Goal: Task Accomplishment & Management: Use online tool/utility

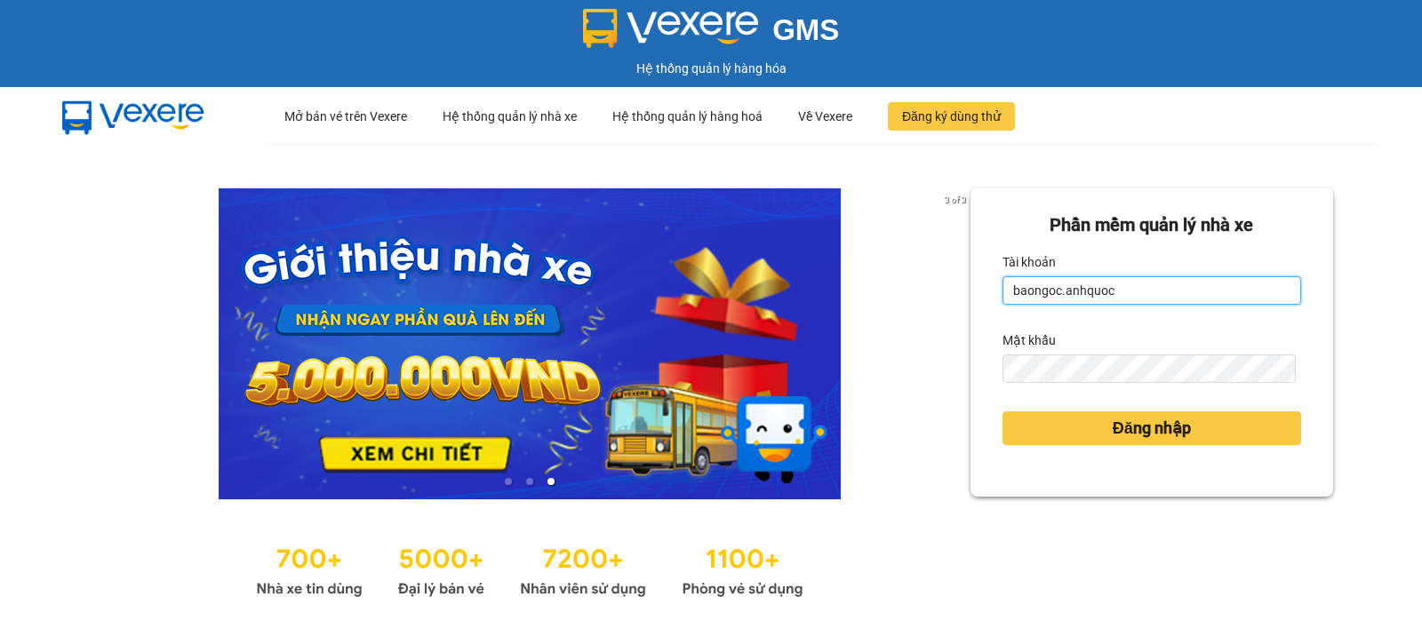
drag, startPoint x: 1125, startPoint y: 277, endPoint x: 1019, endPoint y: 273, distance: 105.9
click at [1125, 277] on input "baongoc.anhquoc" at bounding box center [1151, 290] width 299 height 28
type input "minhhieu.anhquoc"
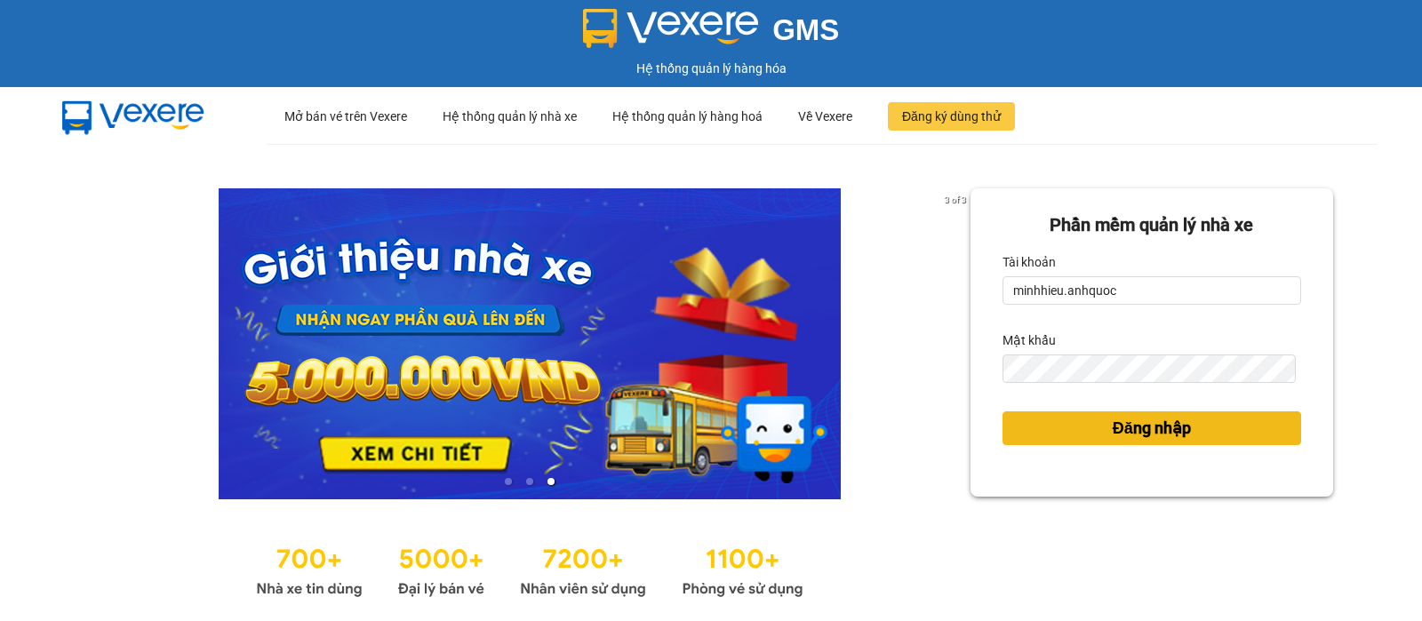
click at [1113, 429] on span "Đăng nhập" at bounding box center [1152, 428] width 78 height 25
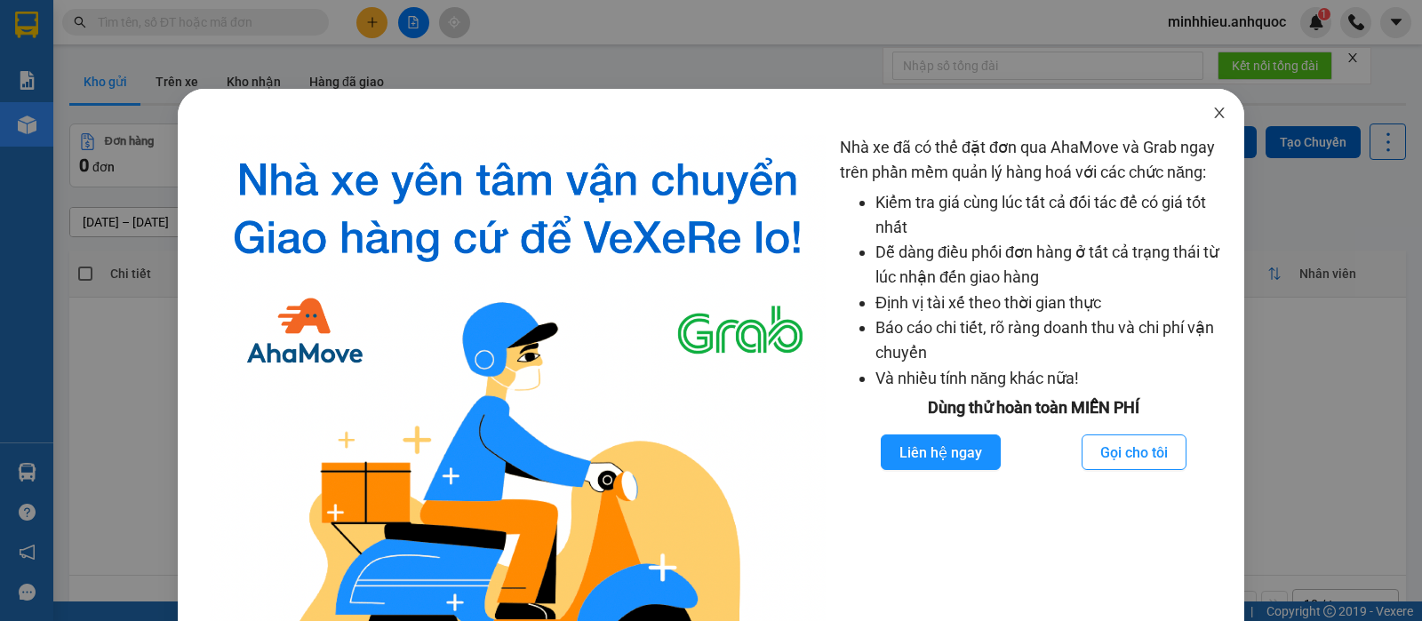
click at [1212, 116] on icon "close" at bounding box center [1219, 113] width 14 height 14
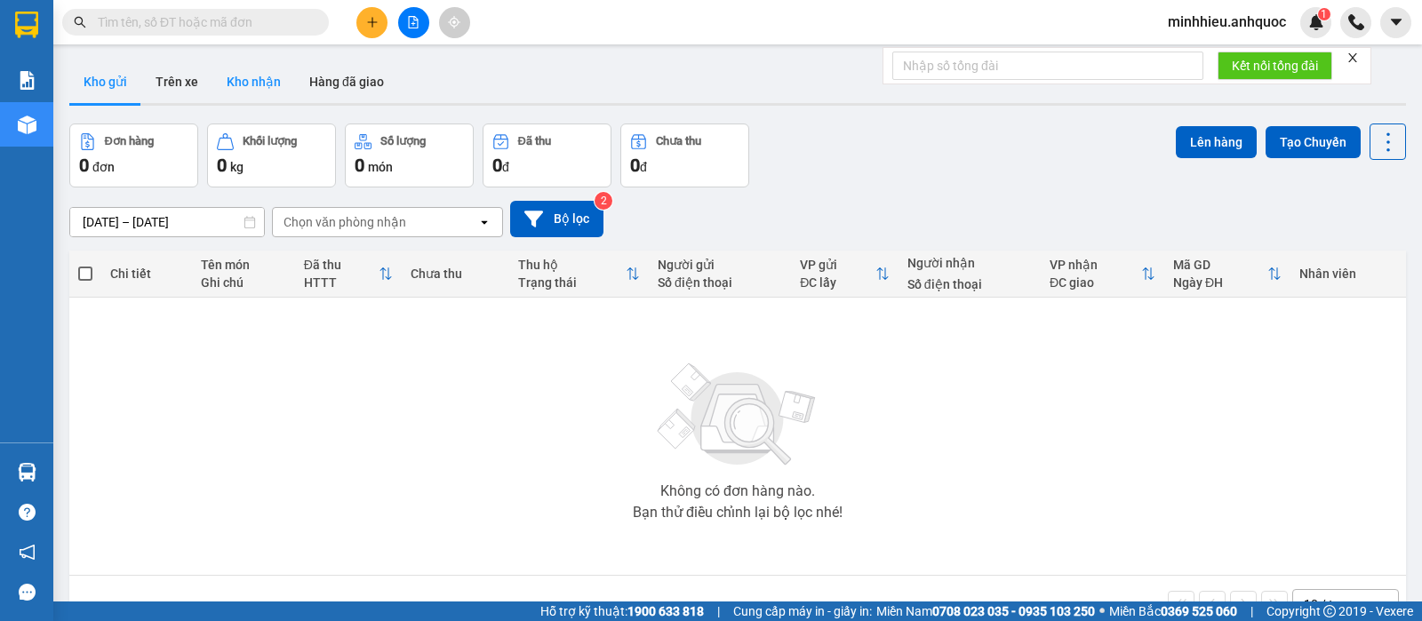
click at [254, 101] on button "Kho nhận" at bounding box center [253, 81] width 83 height 43
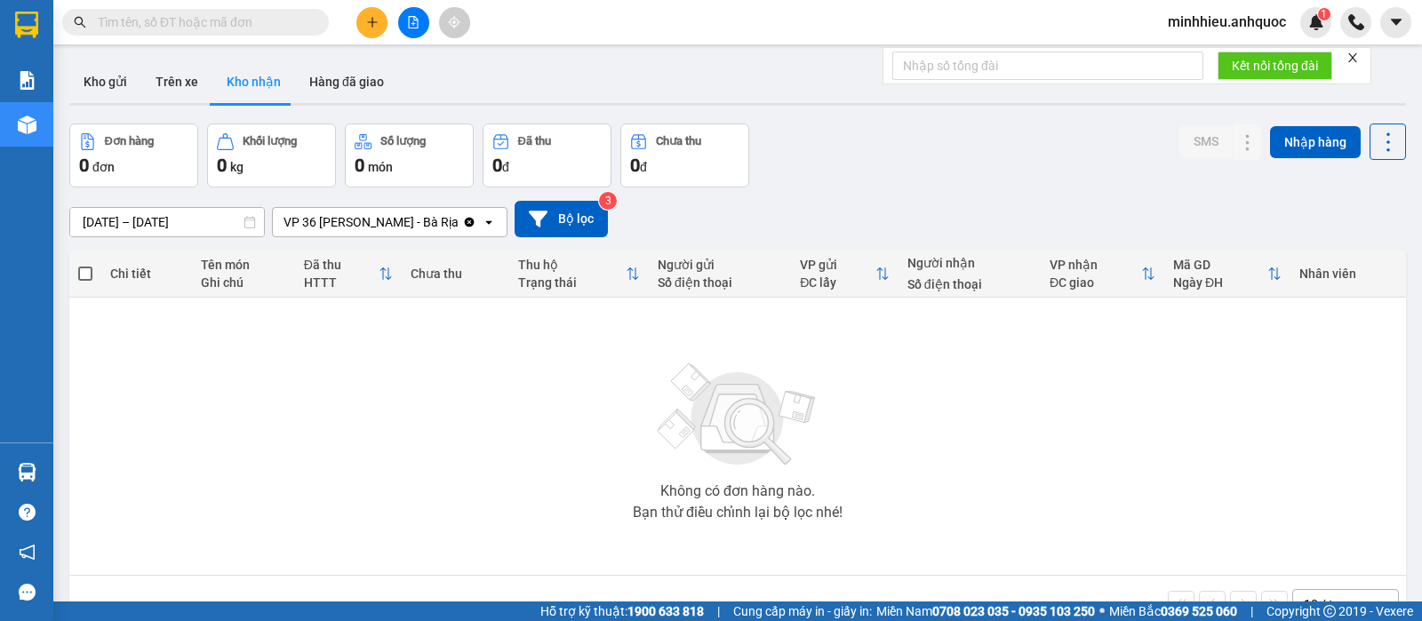
click at [238, 220] on input "10/10/2025 – 12/10/2025" at bounding box center [167, 222] width 194 height 28
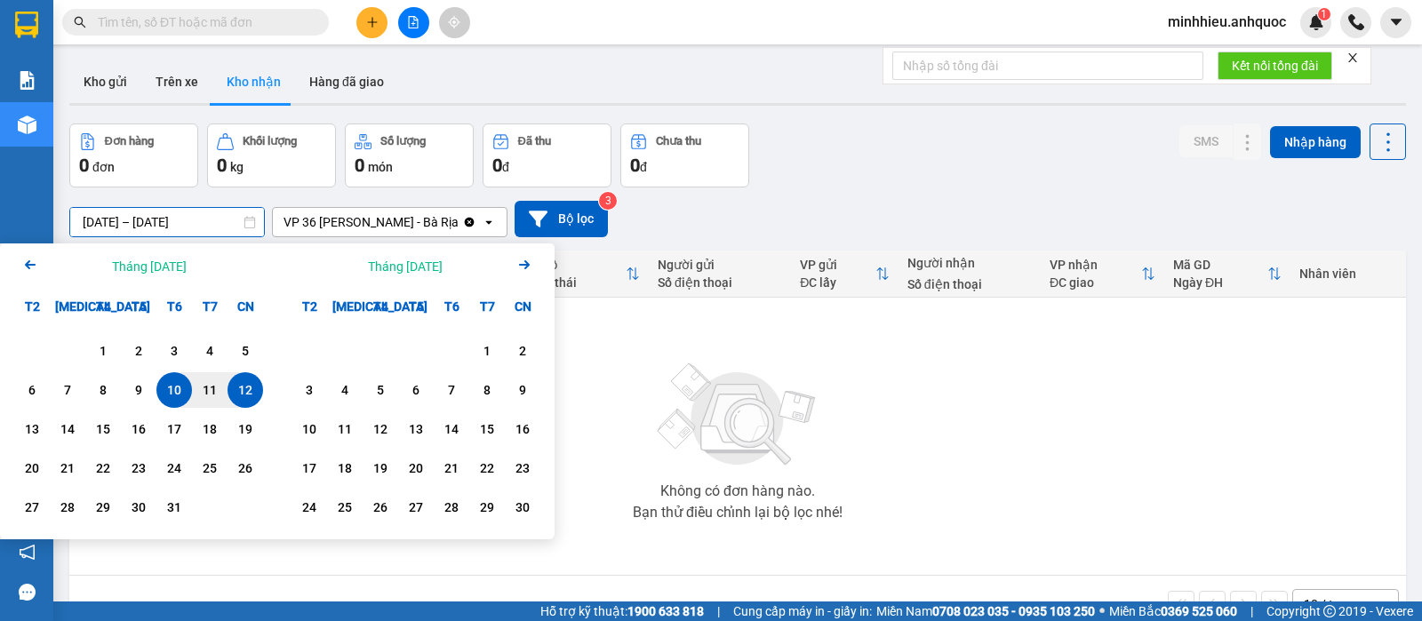
click at [42, 269] on div "Arrow Left Tháng Mười 2025" at bounding box center [138, 266] width 277 height 45
click at [22, 265] on icon "Arrow Left" at bounding box center [30, 264] width 21 height 21
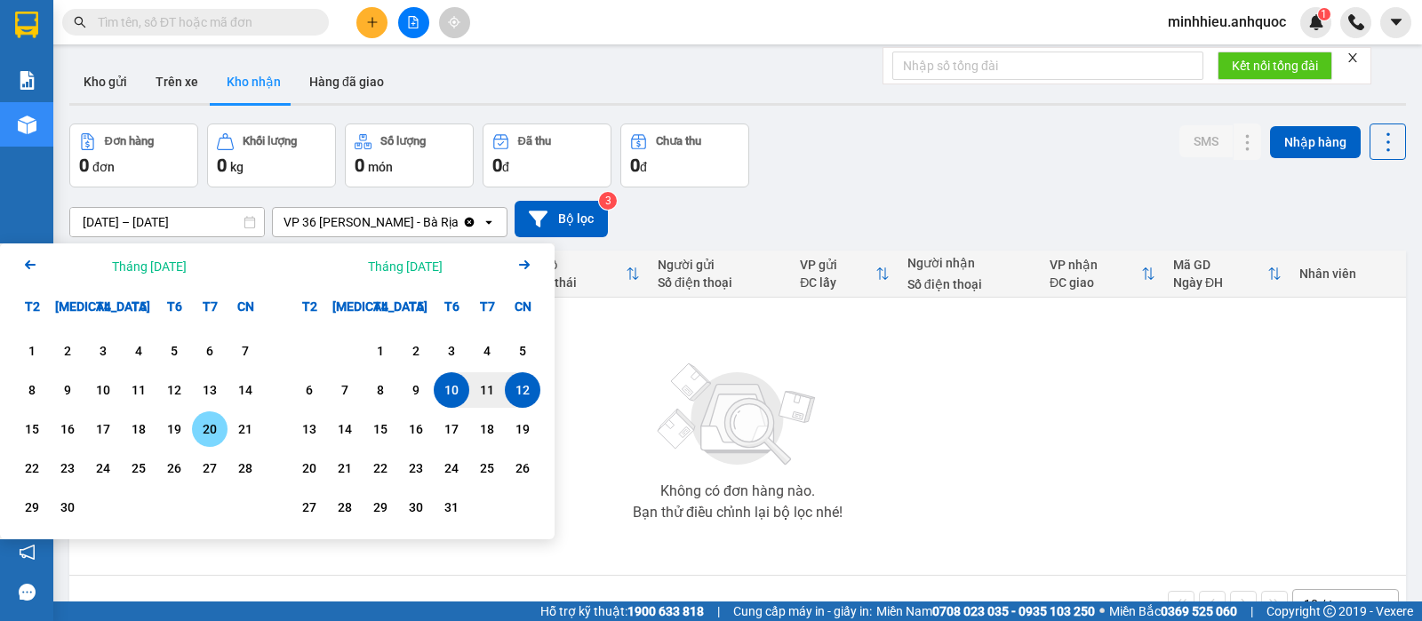
click at [199, 429] on div "20" at bounding box center [209, 429] width 25 height 21
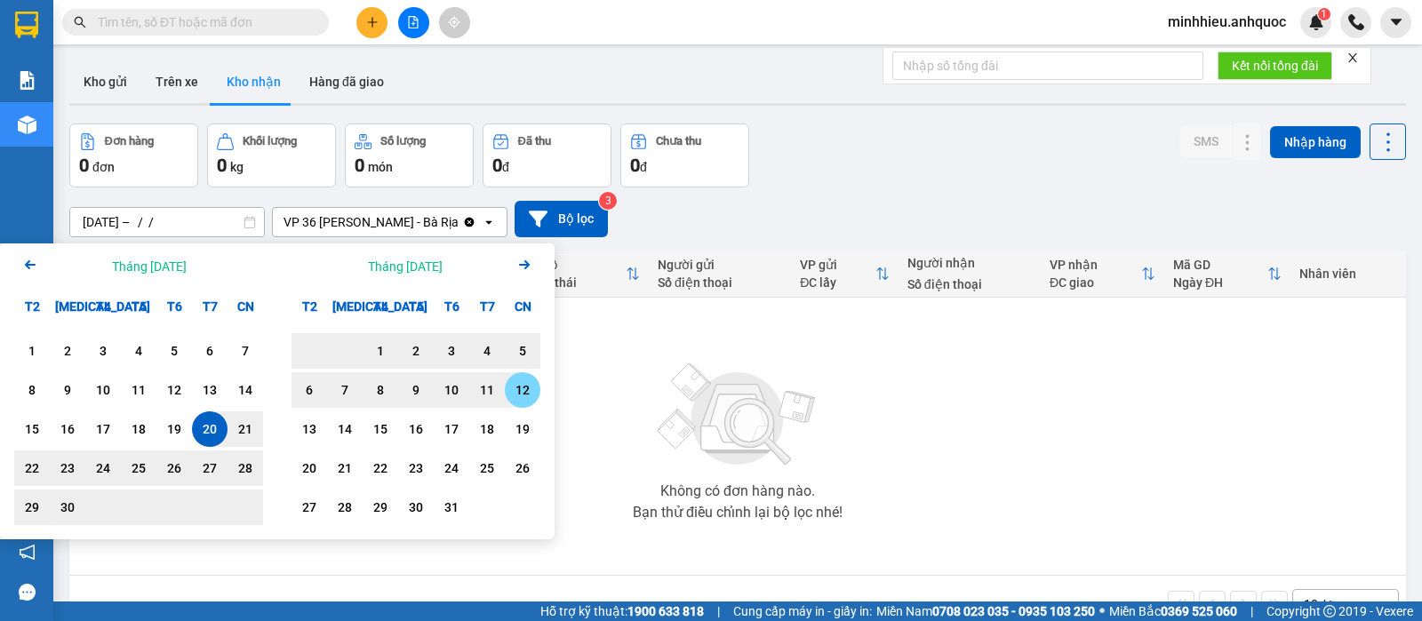
click at [535, 398] on div "12" at bounding box center [523, 390] width 36 height 36
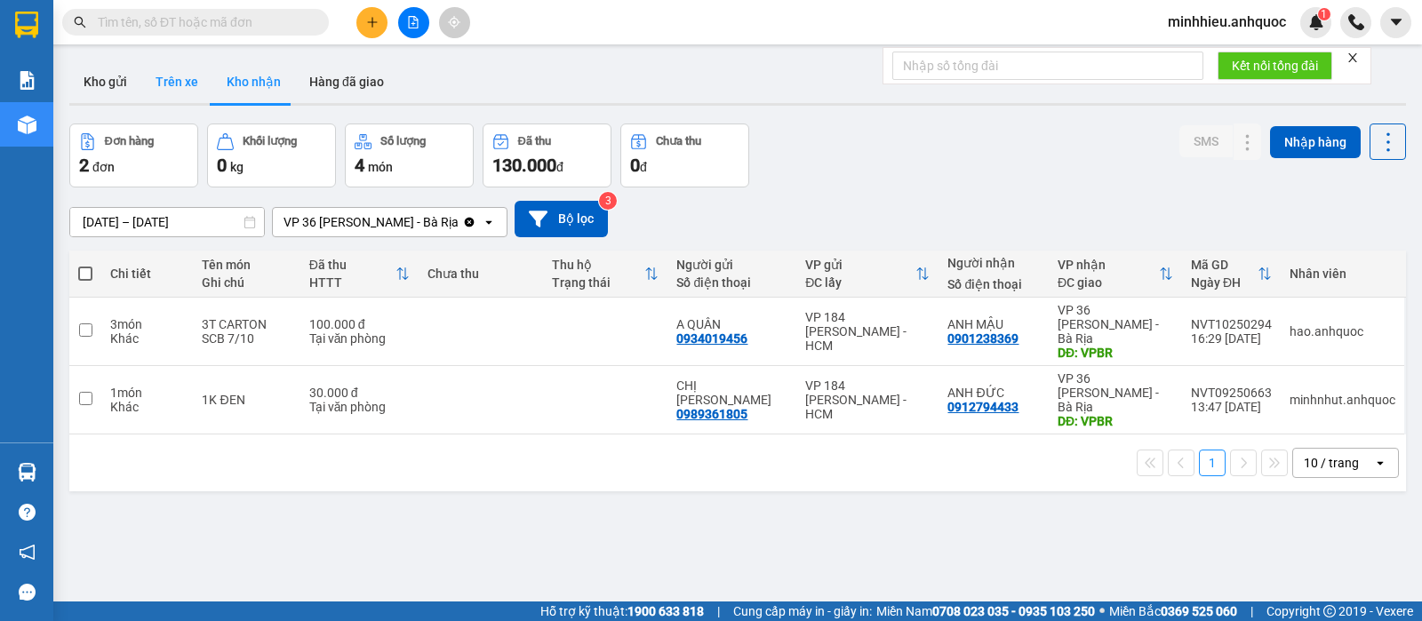
click at [188, 89] on button "Trên xe" at bounding box center [176, 81] width 71 height 43
type input "10/10/2025 – 12/10/2025"
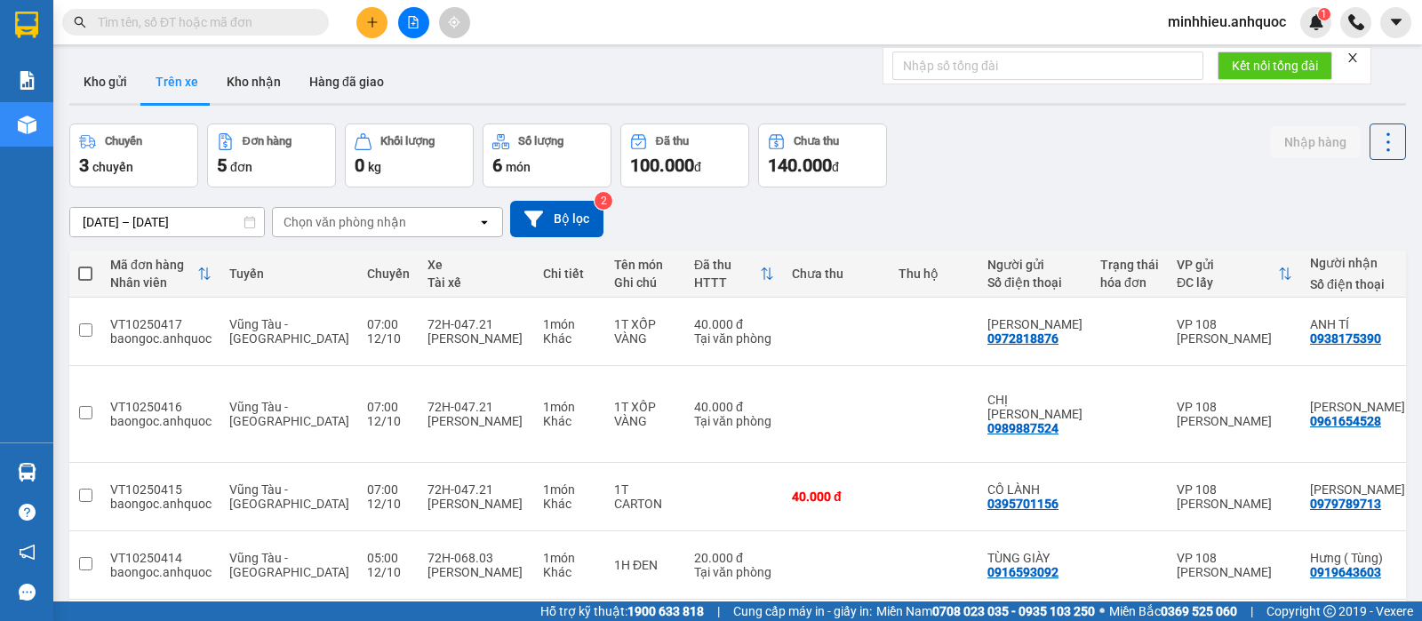
click at [375, 210] on div "Chọn văn phòng nhận" at bounding box center [375, 222] width 204 height 28
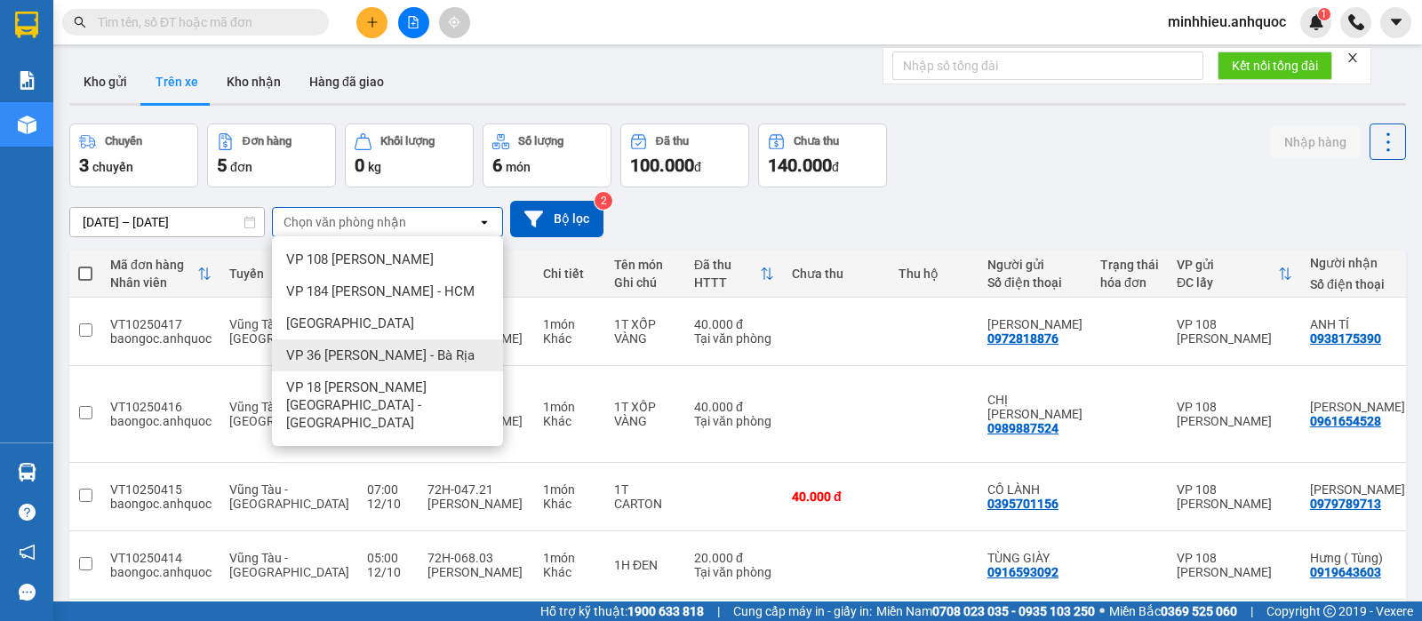
click at [357, 367] on div "VP 36 Lê Thành Duy - Bà Rịa" at bounding box center [387, 355] width 231 height 32
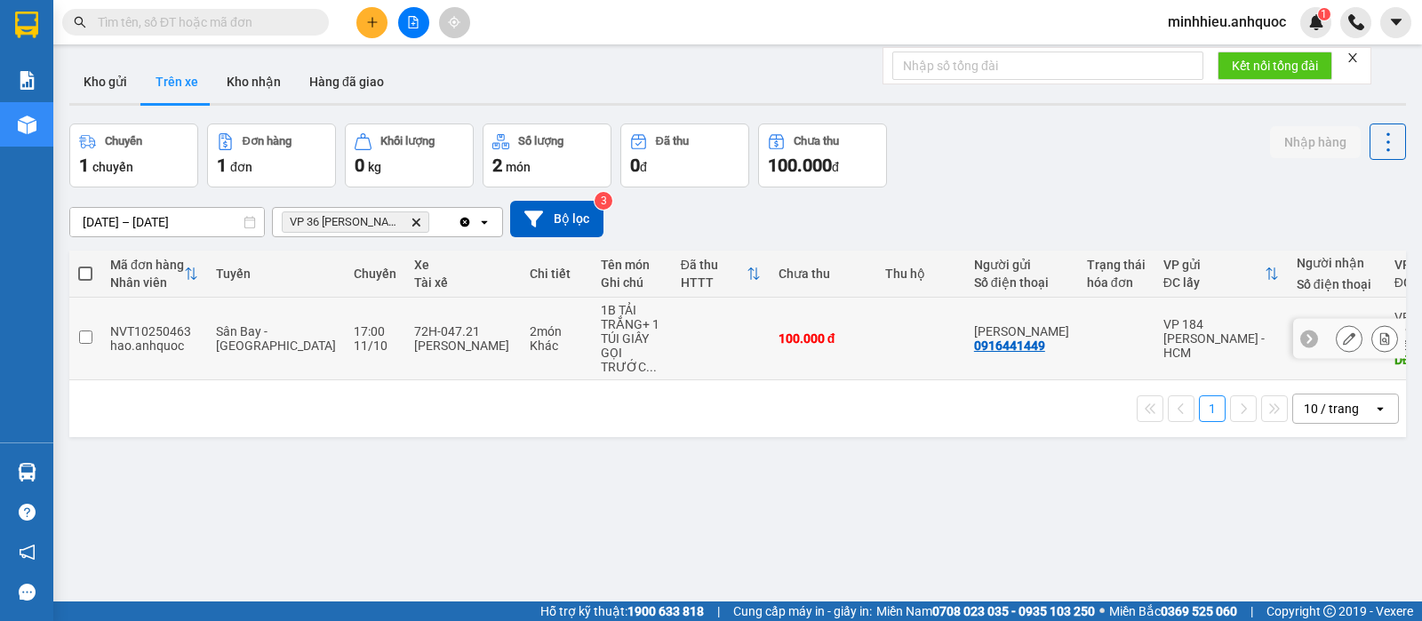
click at [1343, 335] on icon at bounding box center [1349, 338] width 12 height 12
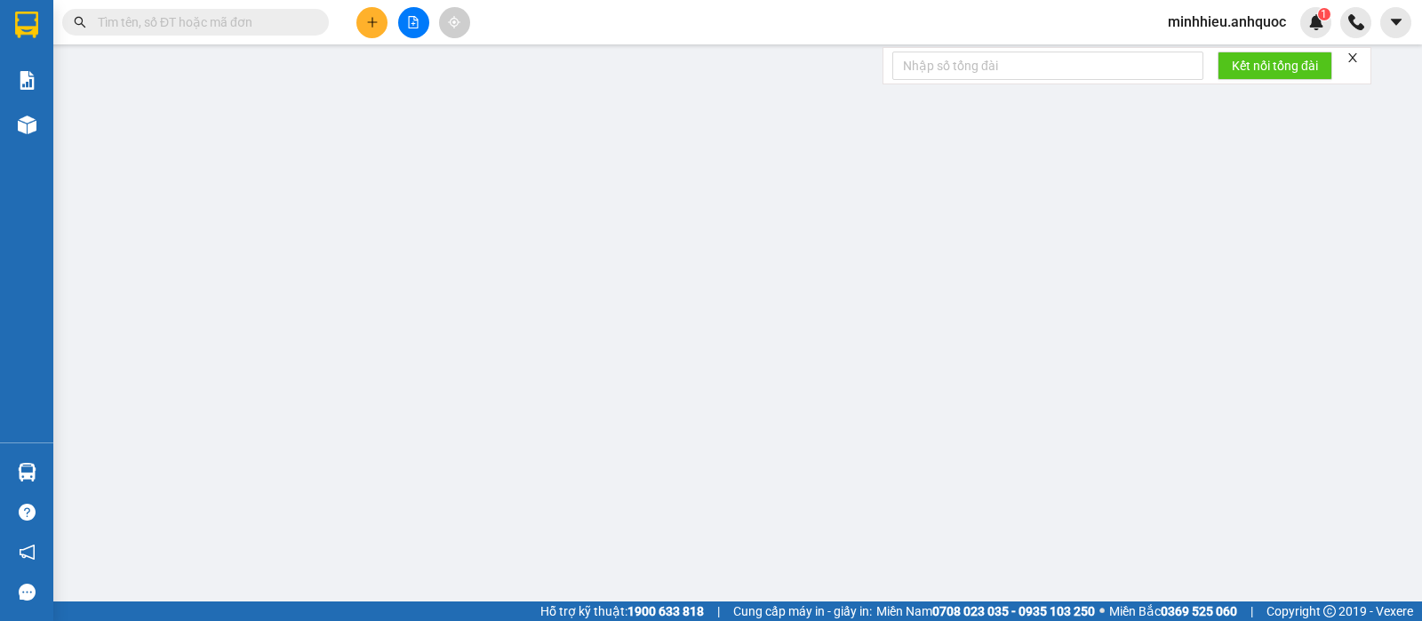
type input "0916441449"
type input "ANH QUANG"
type input "0339094558"
type input "CHÚ ÁNH"
type input "N3 HỘI BÀI"
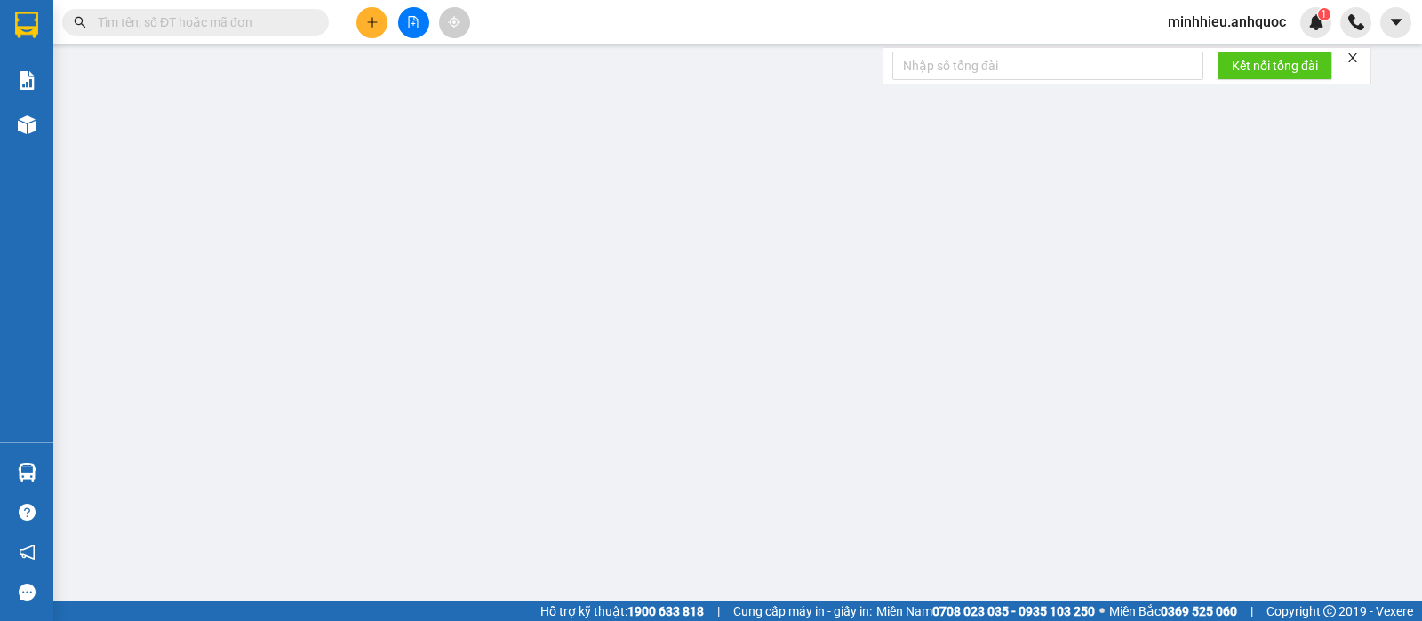
type input "100.000"
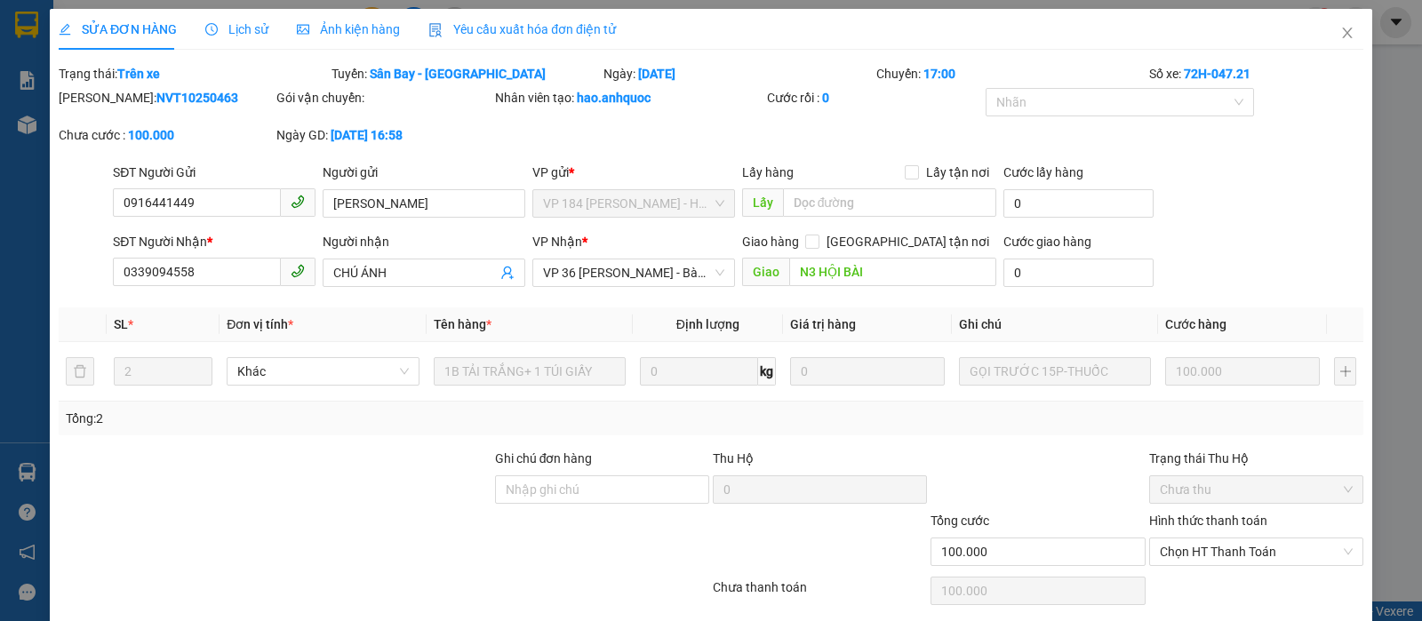
click at [243, 38] on div "Lịch sử" at bounding box center [236, 30] width 63 height 20
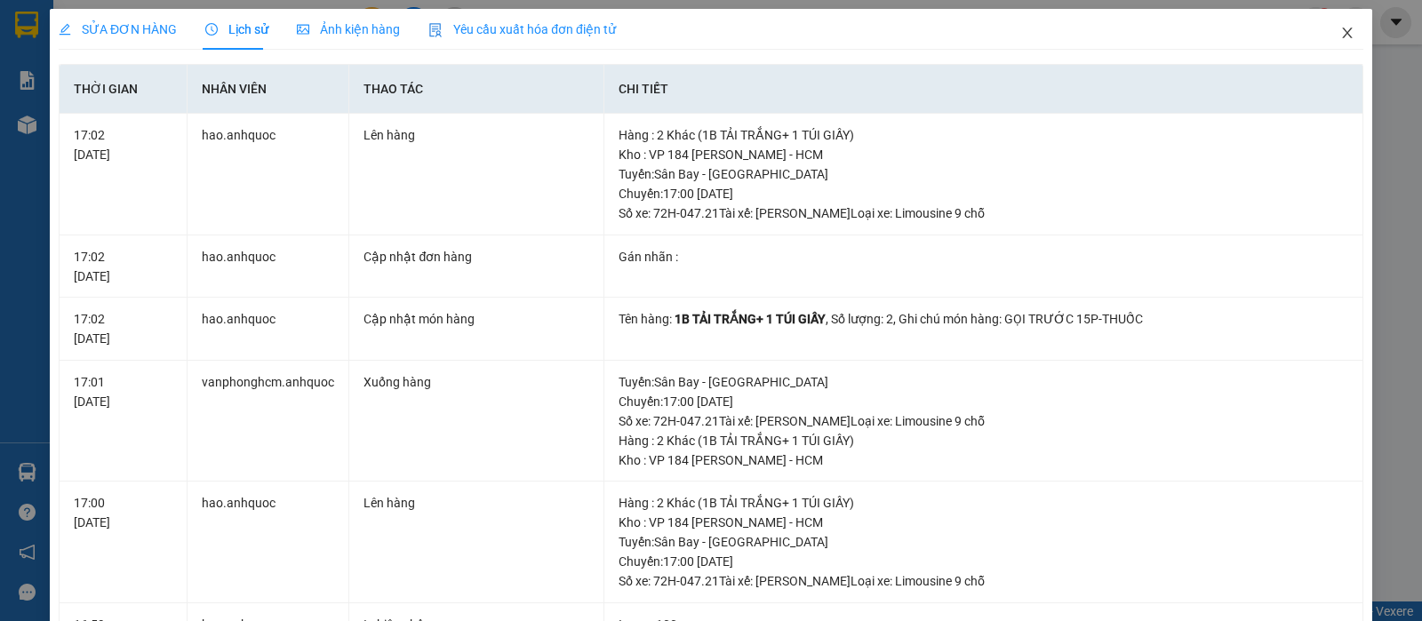
click at [1330, 24] on span "Close" at bounding box center [1347, 34] width 50 height 50
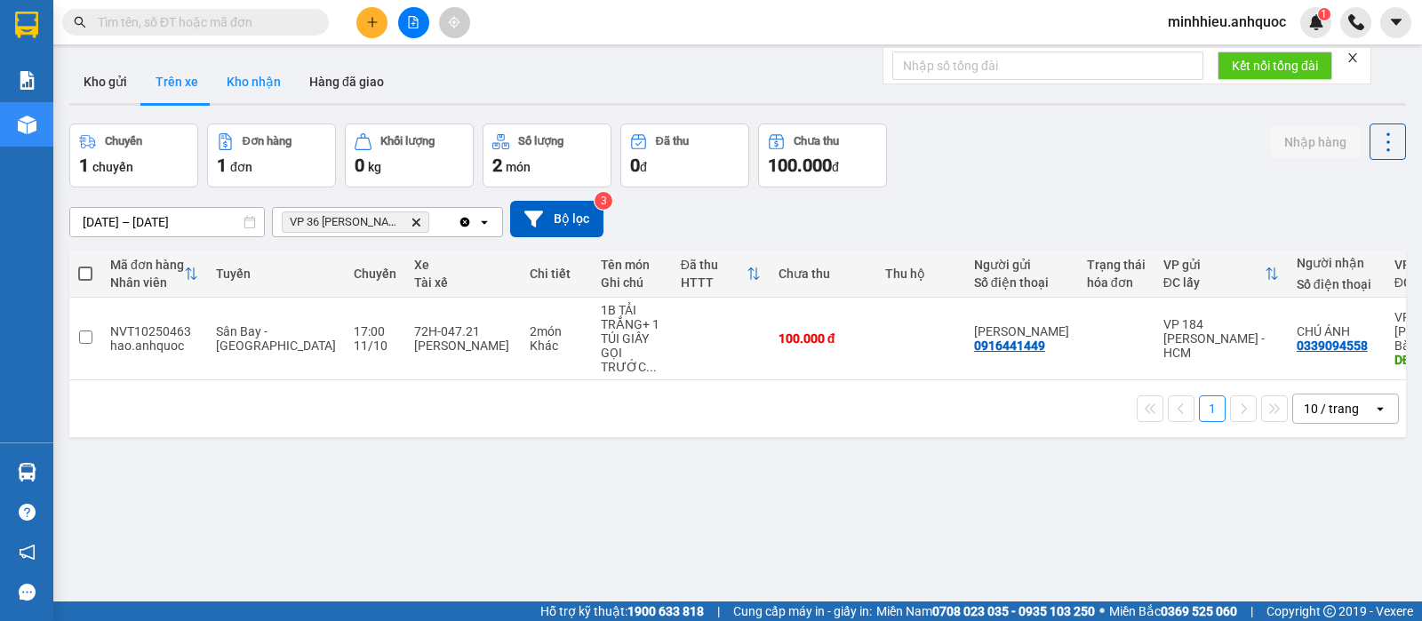
click at [265, 94] on button "Kho nhận" at bounding box center [253, 81] width 83 height 43
type input "20/09/2025 – 12/10/2025"
